Goal: Task Accomplishment & Management: Manage account settings

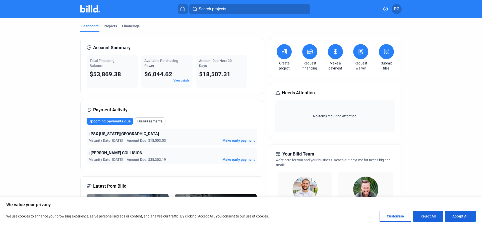
click at [396, 8] on span "RG" at bounding box center [396, 9] width 5 height 6
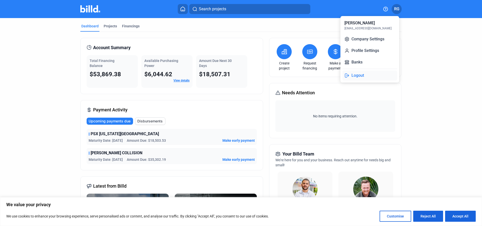
click at [366, 76] on button "Logout" at bounding box center [369, 75] width 55 height 10
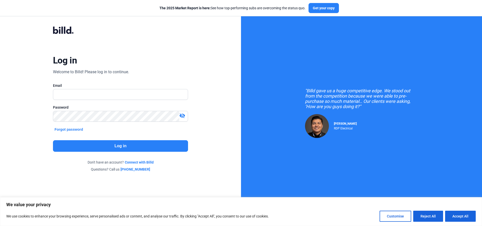
type input "[EMAIL_ADDRESS][DOMAIN_NAME]"
